Goal: Task Accomplishment & Management: Use online tool/utility

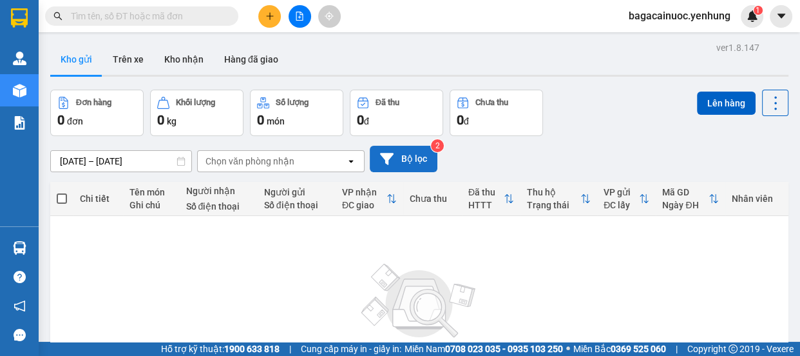
click at [424, 160] on button "Bộ lọc" at bounding box center [404, 159] width 68 height 26
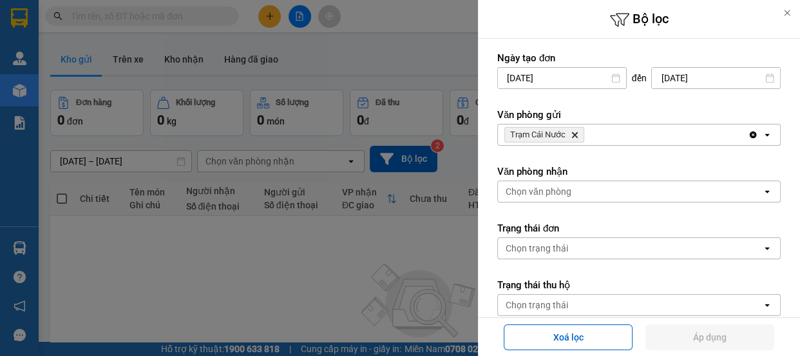
click at [603, 139] on div "Trạm Cái Nước Delete" at bounding box center [623, 134] width 250 height 21
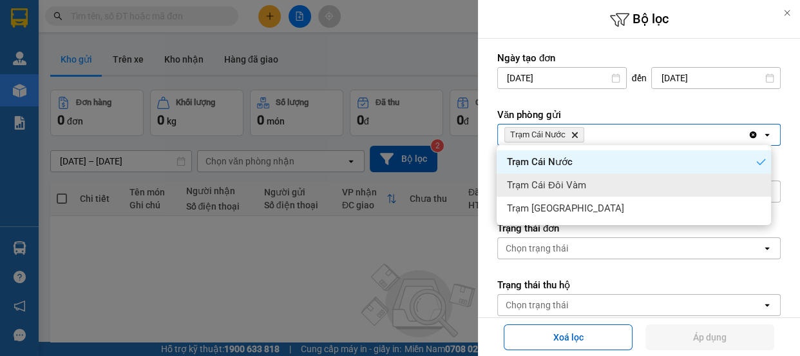
click at [597, 187] on div "Trạm Cái Đôi Vàm" at bounding box center [634, 184] width 274 height 23
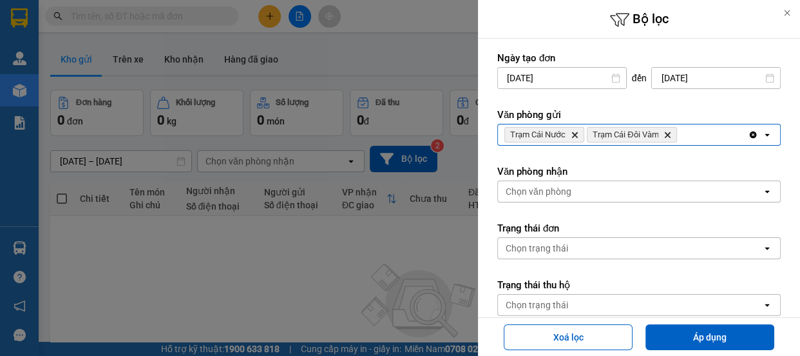
click at [714, 137] on div "Trạm Cái Nước Delete Trạm Cái Đôi Vàm Delete" at bounding box center [623, 134] width 250 height 21
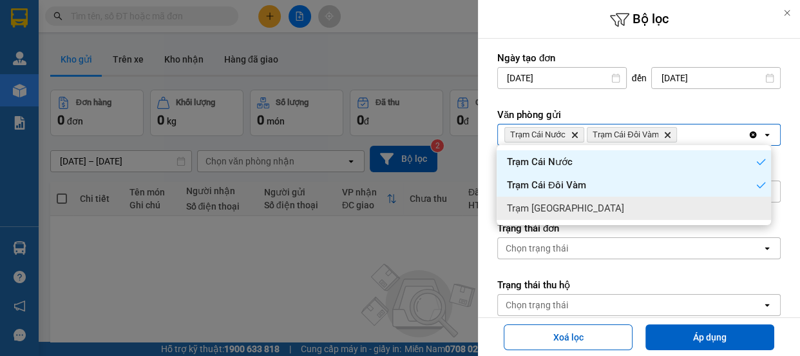
click at [631, 216] on div "Trạm [GEOGRAPHIC_DATA]" at bounding box center [634, 207] width 274 height 23
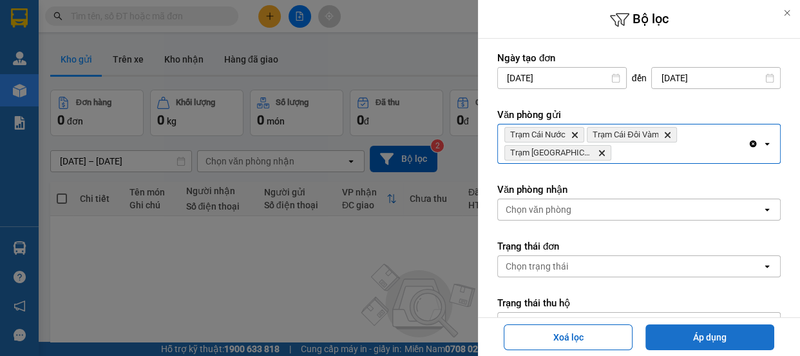
click at [704, 343] on button "Áp dụng" at bounding box center [709, 337] width 129 height 26
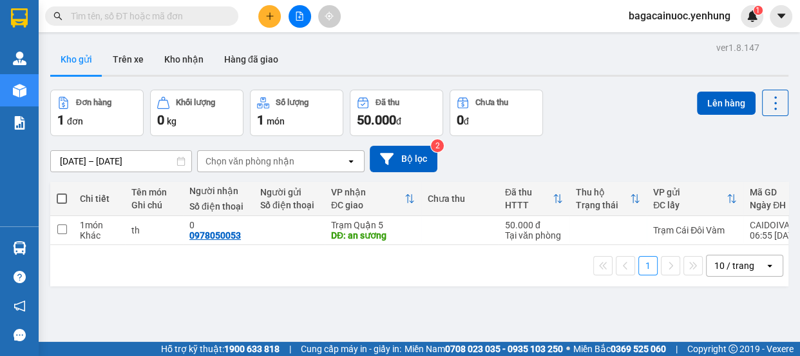
click at [64, 199] on span at bounding box center [62, 198] width 10 height 10
click at [62, 192] on input "checkbox" at bounding box center [62, 192] width 0 height 0
checkbox input "true"
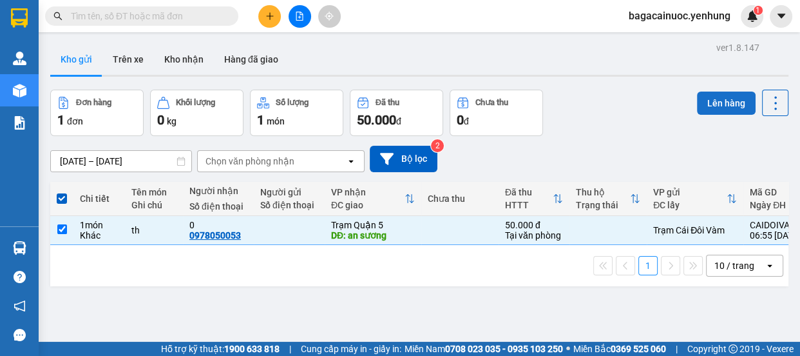
click at [705, 103] on button "Lên hàng" at bounding box center [726, 102] width 59 height 23
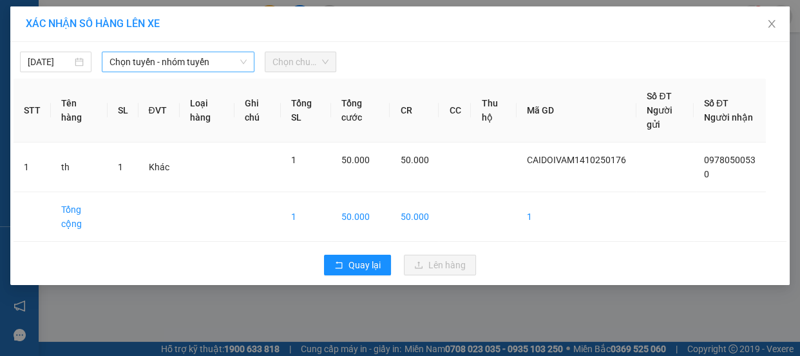
click at [188, 64] on span "Chọn tuyến - nhóm tuyến" at bounding box center [178, 61] width 137 height 19
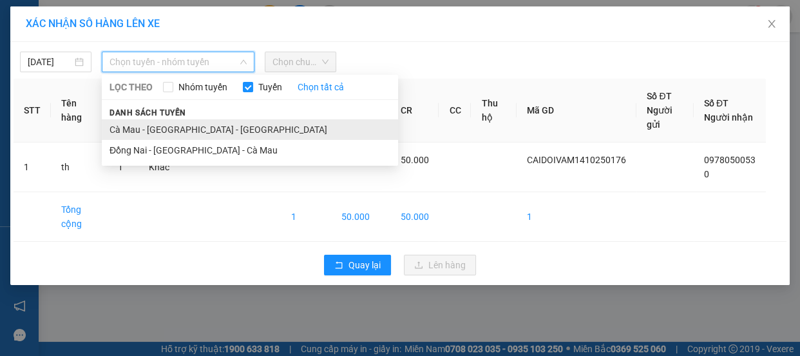
click at [174, 130] on li "Cà Mau - [GEOGRAPHIC_DATA] - [GEOGRAPHIC_DATA]" at bounding box center [250, 129] width 296 height 21
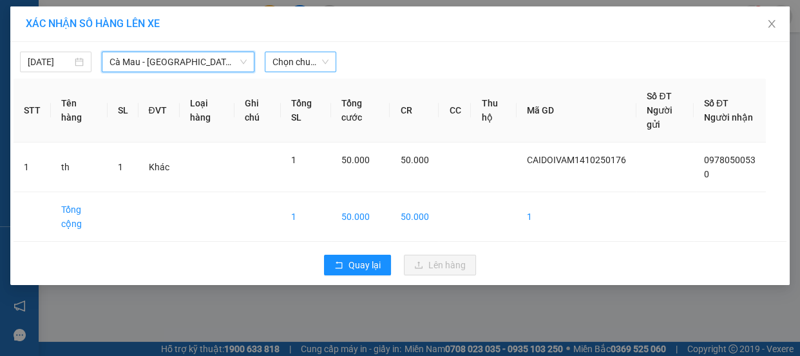
click at [306, 65] on span "Chọn chuyến" at bounding box center [300, 61] width 56 height 19
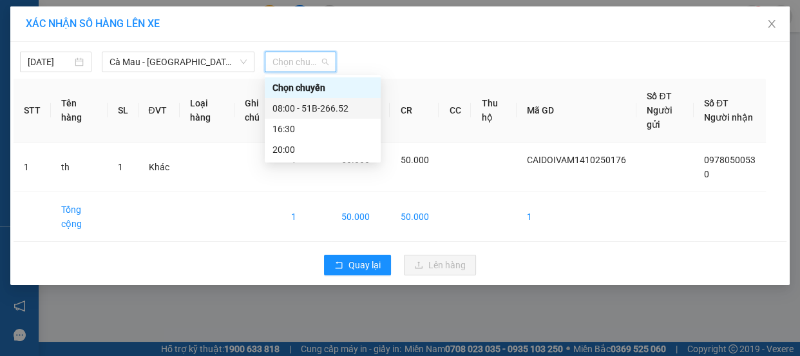
click at [310, 115] on div "08:00 - 51B-266.52" at bounding box center [323, 108] width 116 height 21
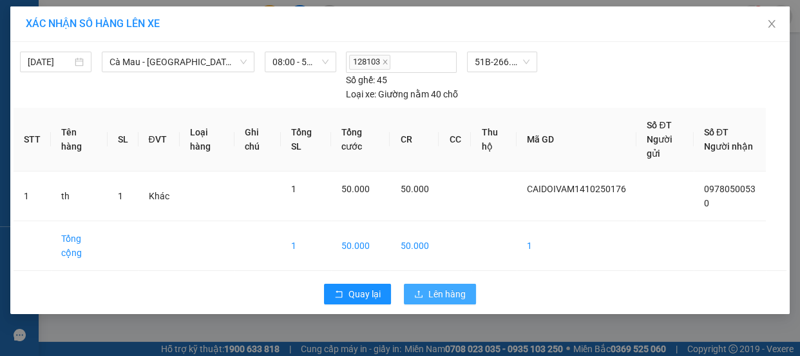
click at [454, 287] on span "Lên hàng" at bounding box center [446, 294] width 37 height 14
